Goal: Information Seeking & Learning: Compare options

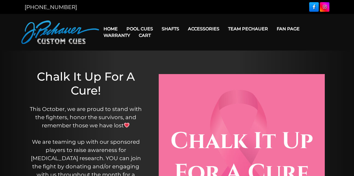
click at [144, 29] on link "Cart" at bounding box center [145, 35] width 21 height 14
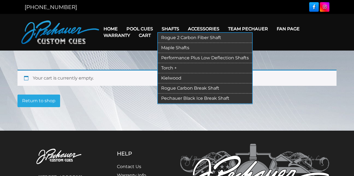
click at [172, 76] on link "Kielwood" at bounding box center [205, 78] width 94 height 10
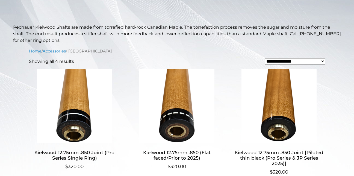
scroll to position [109, 0]
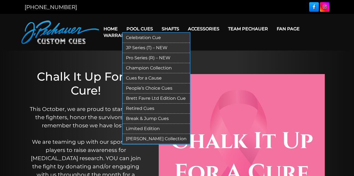
click at [136, 128] on link "Limited Edition" at bounding box center [156, 129] width 67 height 10
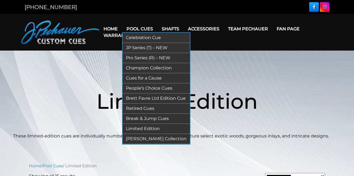
click at [139, 48] on link "JP Series (T) – NEW" at bounding box center [156, 48] width 67 height 10
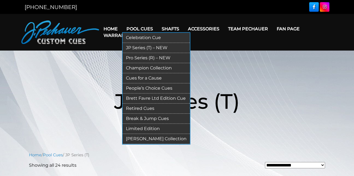
click at [139, 59] on link "Pro Series (R) – NEW" at bounding box center [156, 58] width 67 height 10
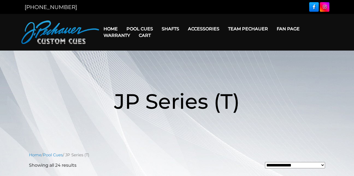
click at [135, 30] on link "Cart" at bounding box center [145, 35] width 21 height 14
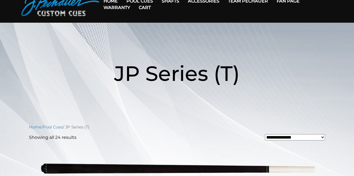
scroll to position [85, 0]
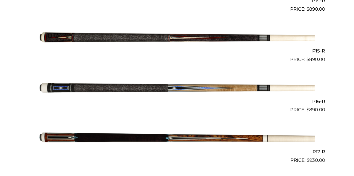
scroll to position [865, 0]
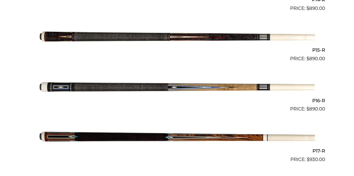
click at [130, 86] on img at bounding box center [177, 88] width 276 height 46
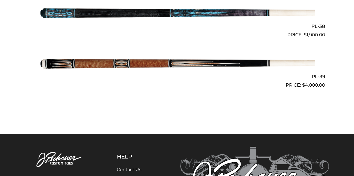
scroll to position [1622, 0]
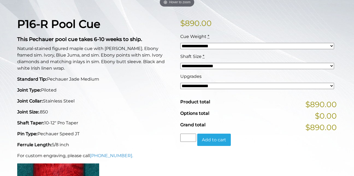
scroll to position [109, 0]
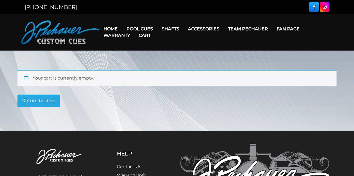
click at [132, 29] on link "Warranty" at bounding box center [116, 35] width 35 height 14
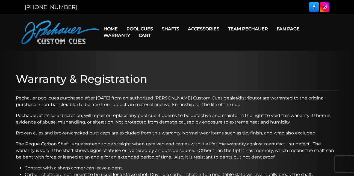
click at [135, 30] on link "Cart" at bounding box center [145, 35] width 21 height 14
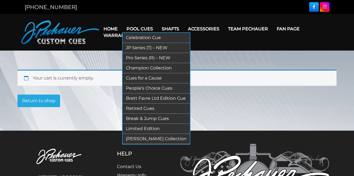
click at [135, 68] on link "Champion Collection" at bounding box center [156, 68] width 67 height 10
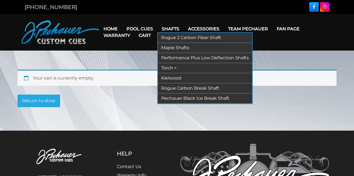
click at [168, 68] on link "Torch +" at bounding box center [205, 68] width 94 height 10
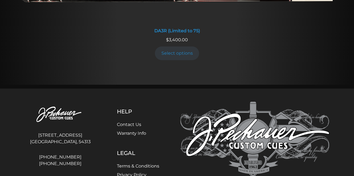
scroll to position [1060, 0]
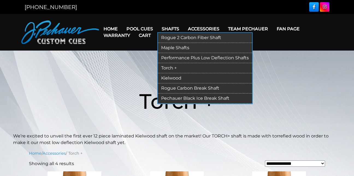
click at [168, 40] on link "Rogue 2 Carbon Fiber Shaft" at bounding box center [205, 38] width 94 height 10
click at [180, 97] on link "Pechauer Black Ice Break Shaft" at bounding box center [205, 99] width 94 height 10
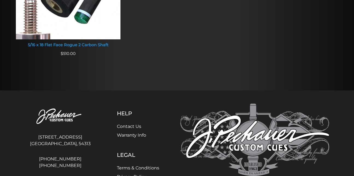
scroll to position [584, 0]
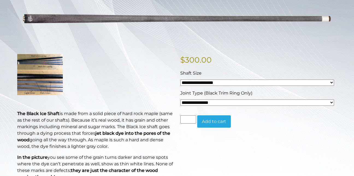
scroll to position [89, 0]
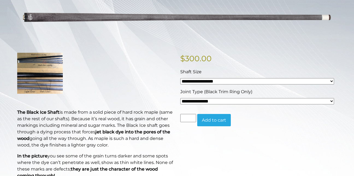
click at [331, 81] on select "**********" at bounding box center [258, 81] width 154 height 6
click at [137, 72] on p at bounding box center [95, 73] width 157 height 41
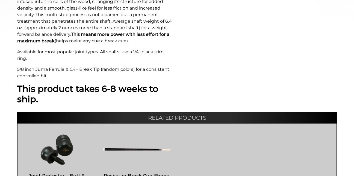
scroll to position [0, 0]
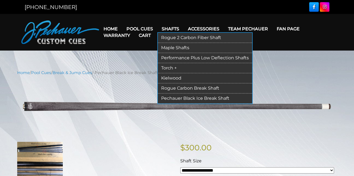
click at [176, 89] on link "Rogue Carbon Break Shaft" at bounding box center [205, 88] width 94 height 10
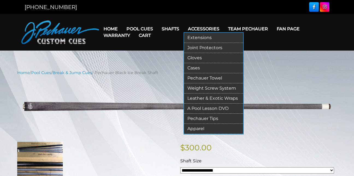
click at [203, 37] on link "Extensions" at bounding box center [213, 38] width 59 height 10
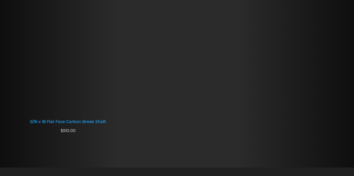
scroll to position [490, 0]
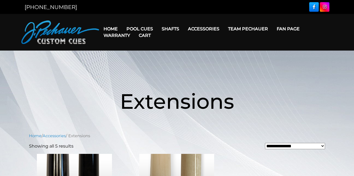
click at [246, 29] on link "Team Pechauer" at bounding box center [248, 29] width 49 height 14
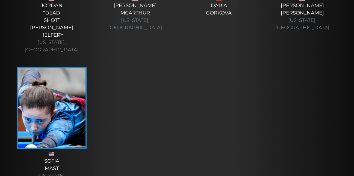
scroll to position [2021, 0]
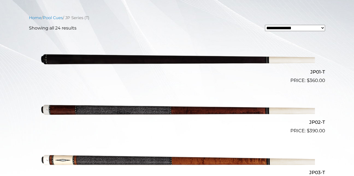
scroll to position [149, 0]
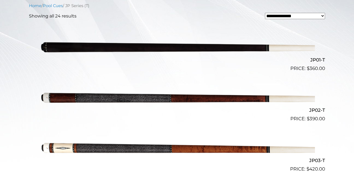
click at [101, 98] on img at bounding box center [177, 97] width 276 height 46
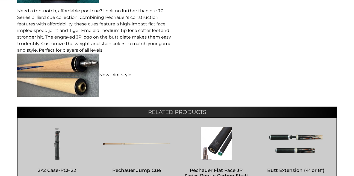
scroll to position [311, 0]
